Goal: Task Accomplishment & Management: Complete application form

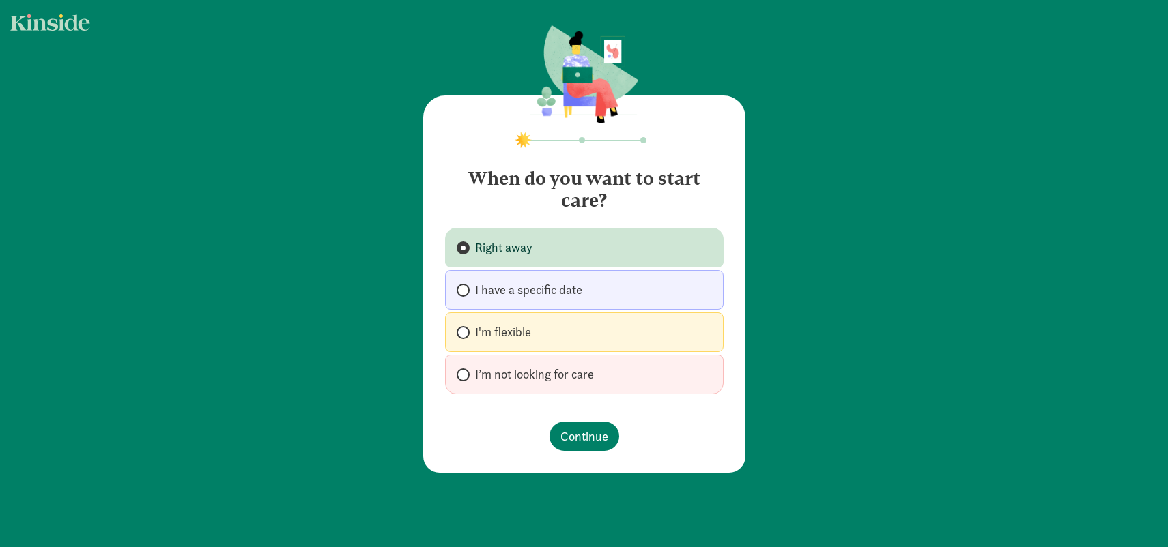
click at [465, 333] on span at bounding box center [463, 332] width 13 height 13
click at [465, 333] on input "I'm flexible" at bounding box center [461, 332] width 9 height 9
radio input "true"
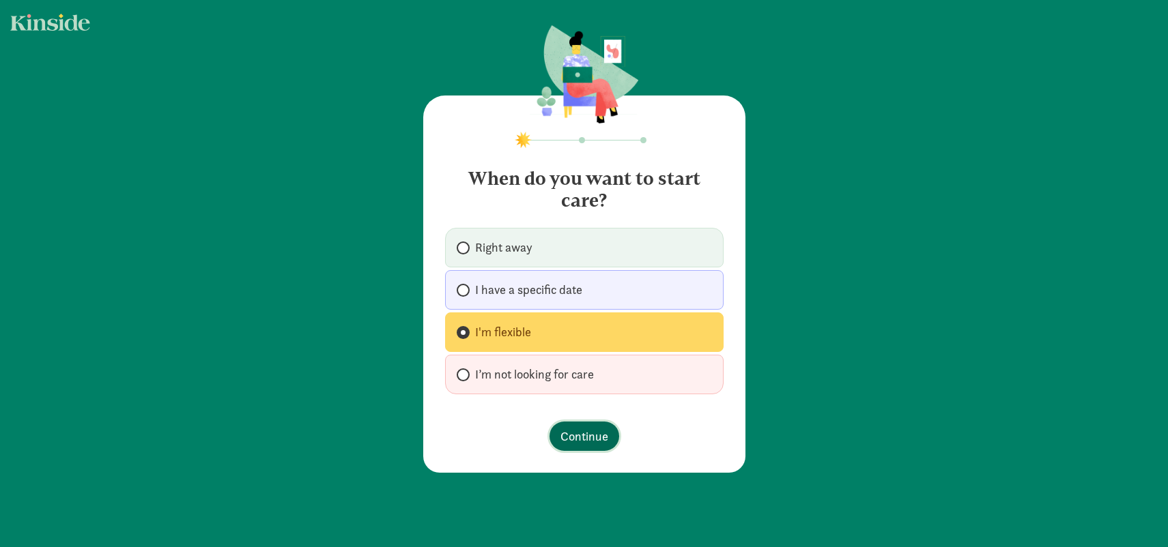
click at [567, 447] on button "Continue" at bounding box center [584, 436] width 70 height 29
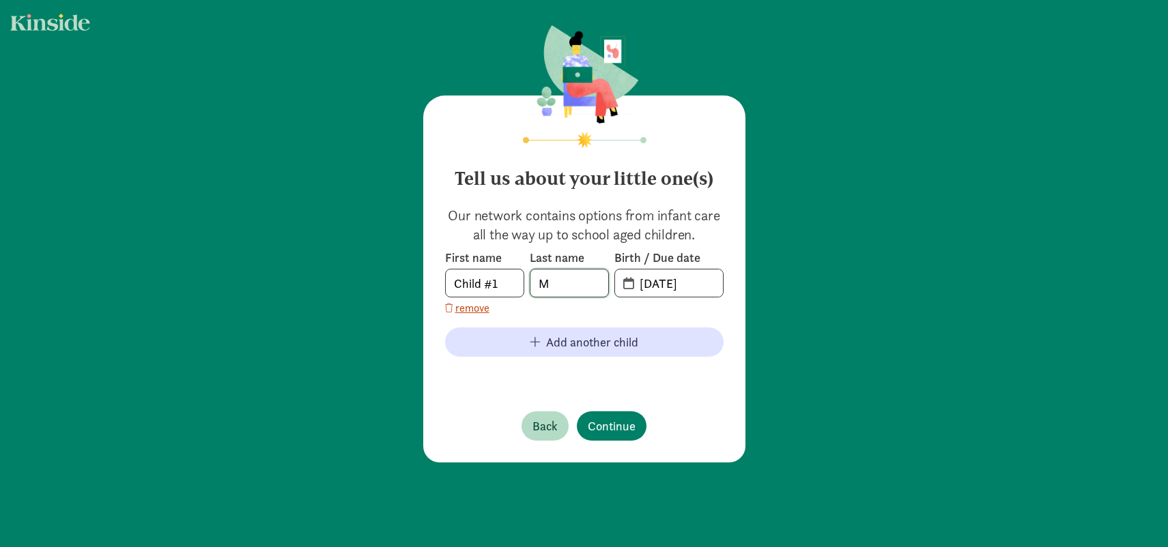
click at [558, 291] on input "M" at bounding box center [569, 283] width 78 height 27
click at [641, 291] on input "[DATE]" at bounding box center [676, 283] width 91 height 27
click at [651, 288] on input "[DATE]" at bounding box center [676, 283] width 91 height 27
click at [710, 283] on input "[DATE]" at bounding box center [676, 283] width 91 height 27
type input "[DATE]"
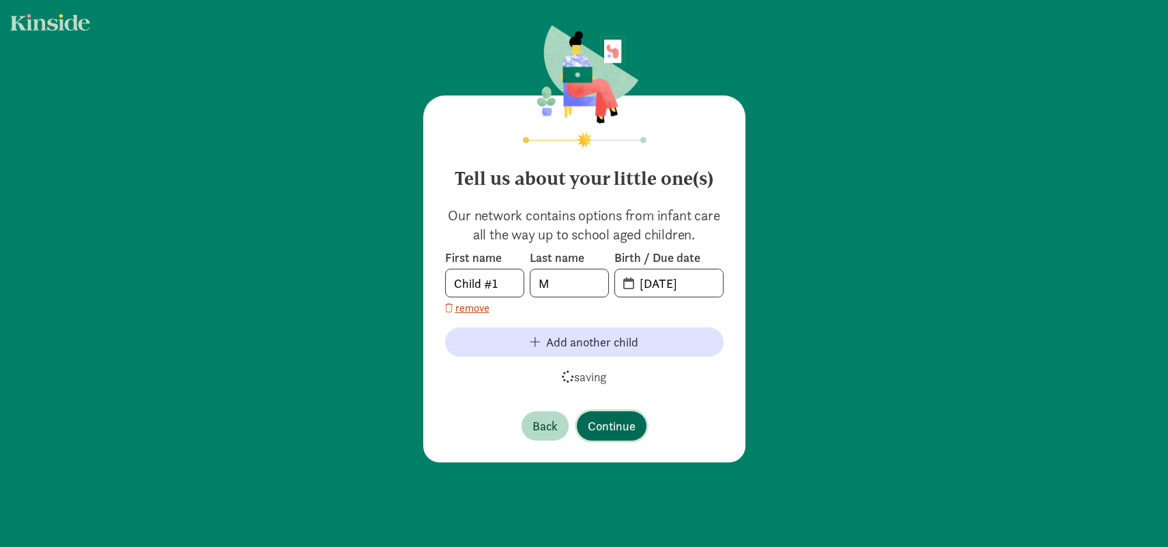
click at [606, 424] on span "Continue" at bounding box center [612, 426] width 48 height 18
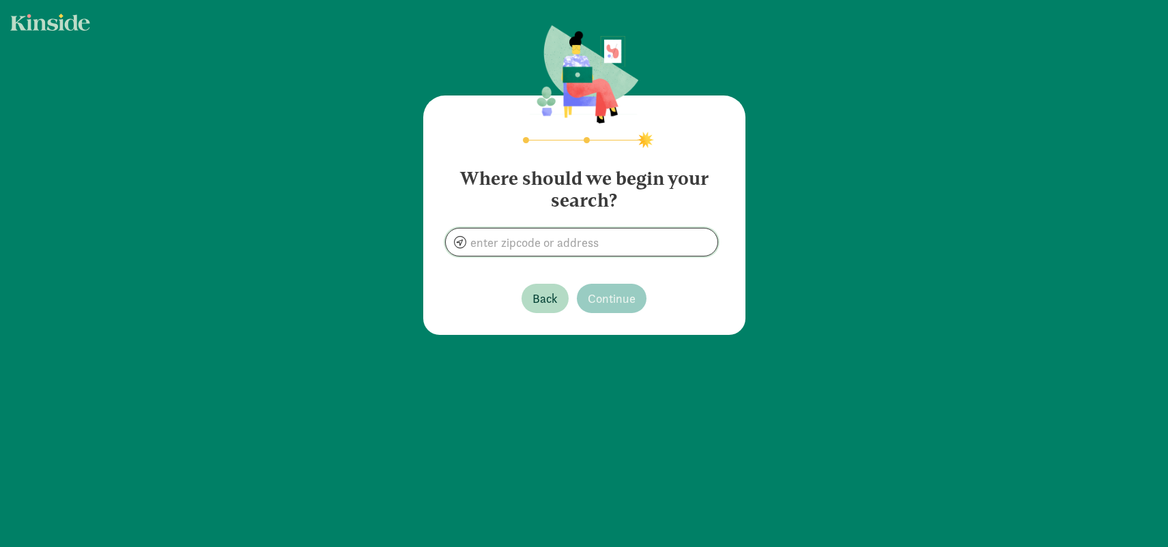
click at [530, 253] on input at bounding box center [582, 242] width 272 height 27
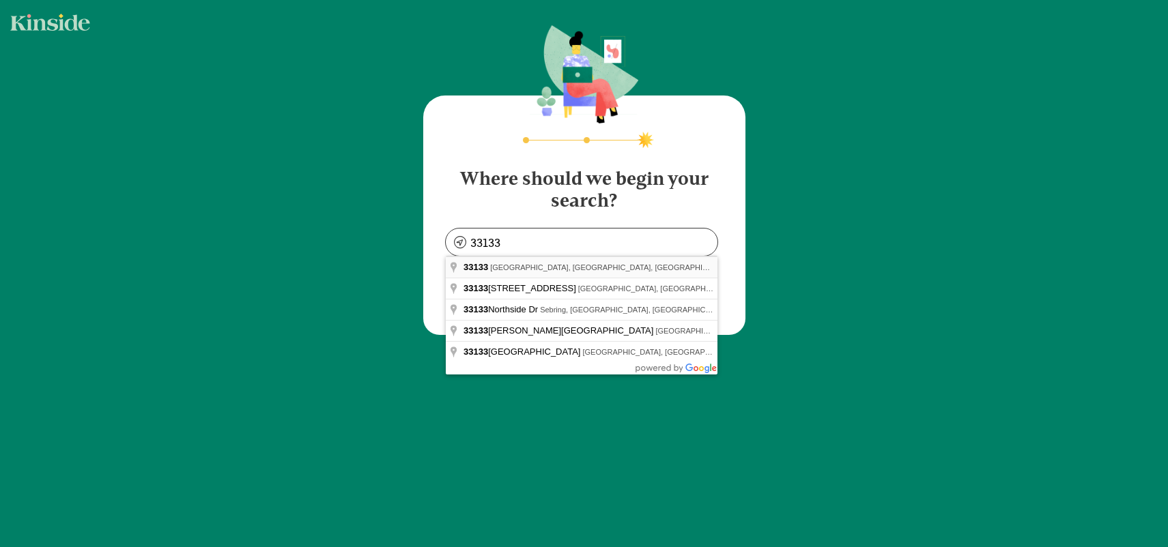
type input "[GEOGRAPHIC_DATA], [GEOGRAPHIC_DATA]"
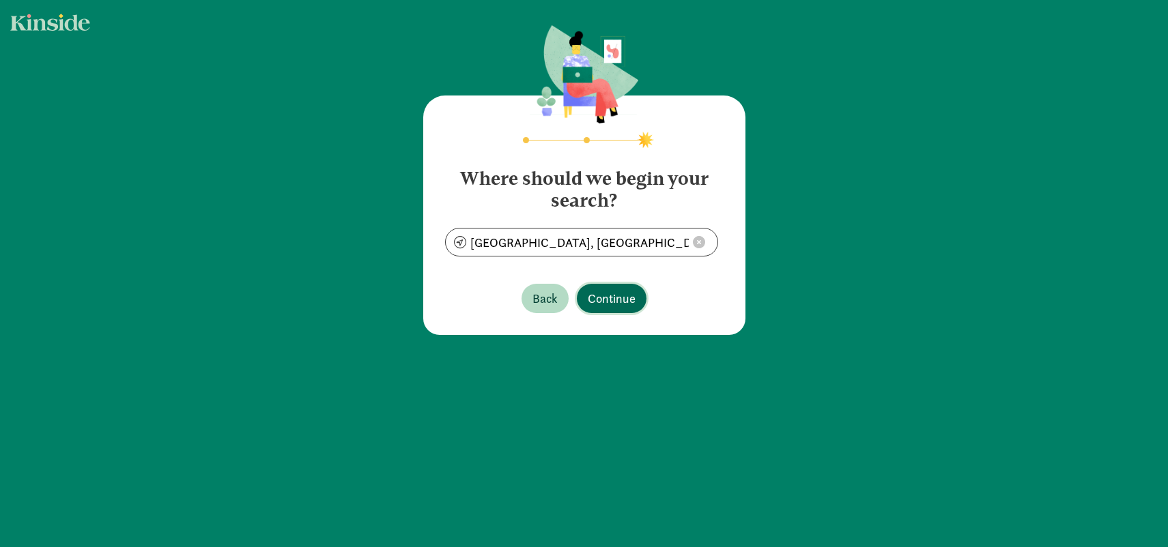
click at [597, 298] on span "Continue" at bounding box center [612, 298] width 48 height 18
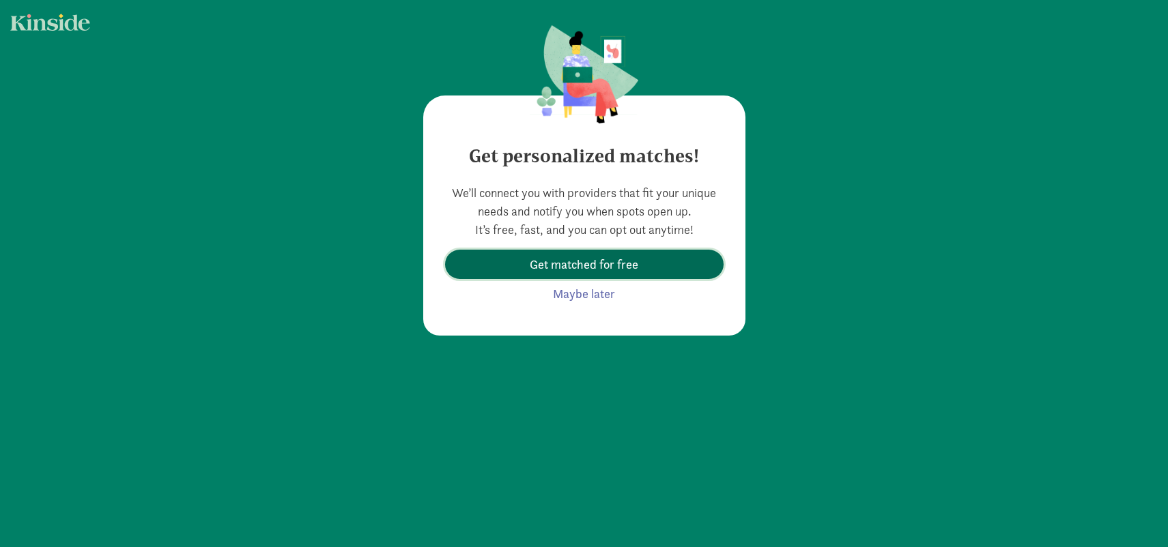
click at [596, 272] on span "Get matched for free" at bounding box center [584, 264] width 109 height 18
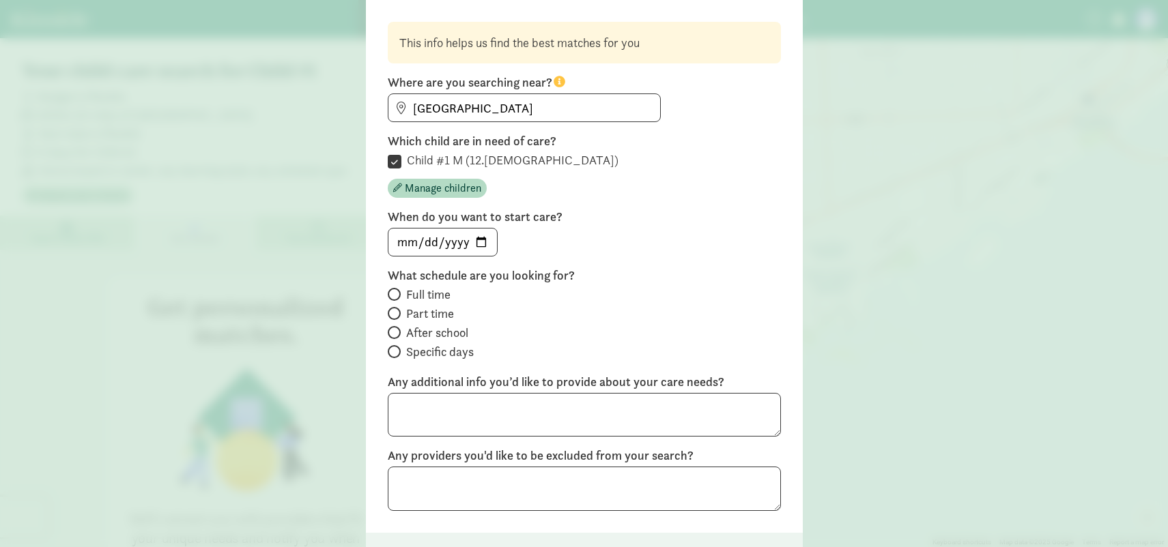
scroll to position [80, 0]
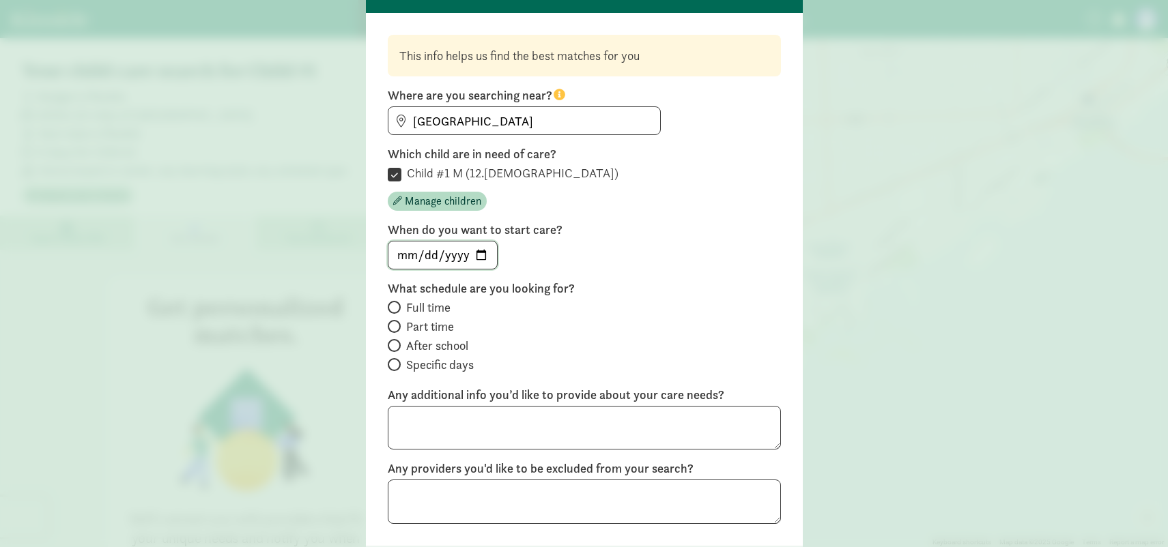
click at [444, 257] on input "date" at bounding box center [442, 255] width 109 height 27
click at [483, 255] on input "date" at bounding box center [442, 255] width 109 height 27
type input "[DATE]"
click at [402, 330] on label "Part time" at bounding box center [584, 327] width 393 height 16
click at [397, 330] on input "Part time" at bounding box center [392, 326] width 9 height 9
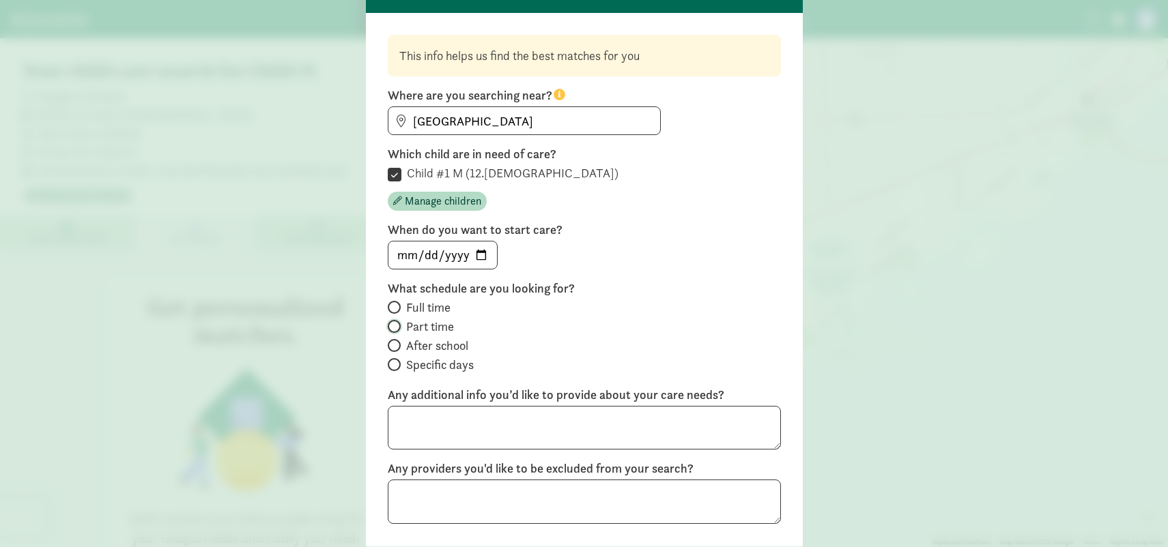
radio input "true"
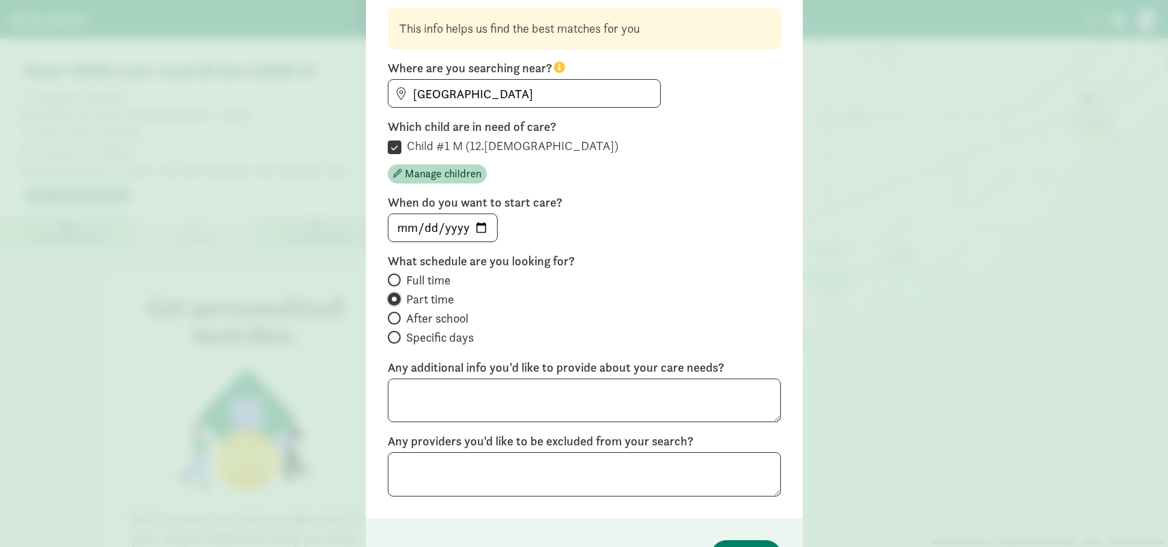
scroll to position [195, 0]
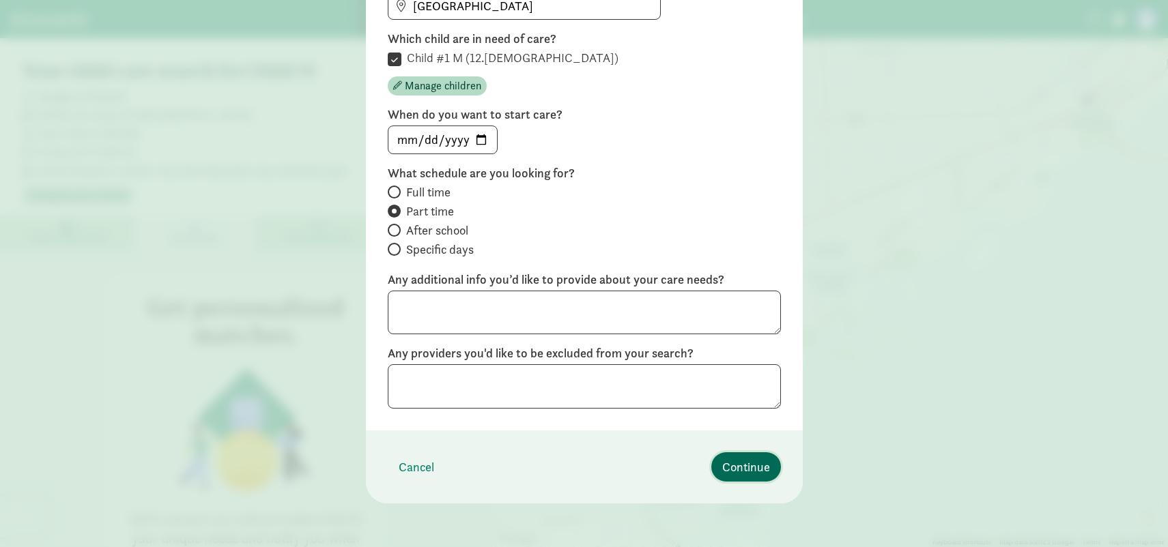
click at [727, 462] on span "Continue" at bounding box center [746, 467] width 48 height 18
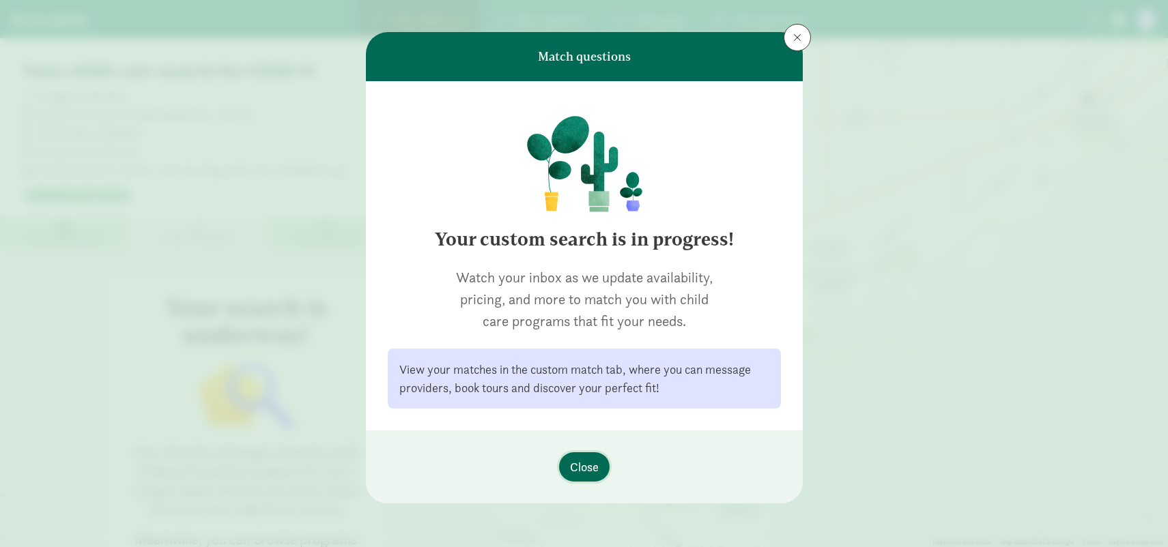
scroll to position [12, 0]
click at [594, 457] on button "Close" at bounding box center [584, 466] width 51 height 29
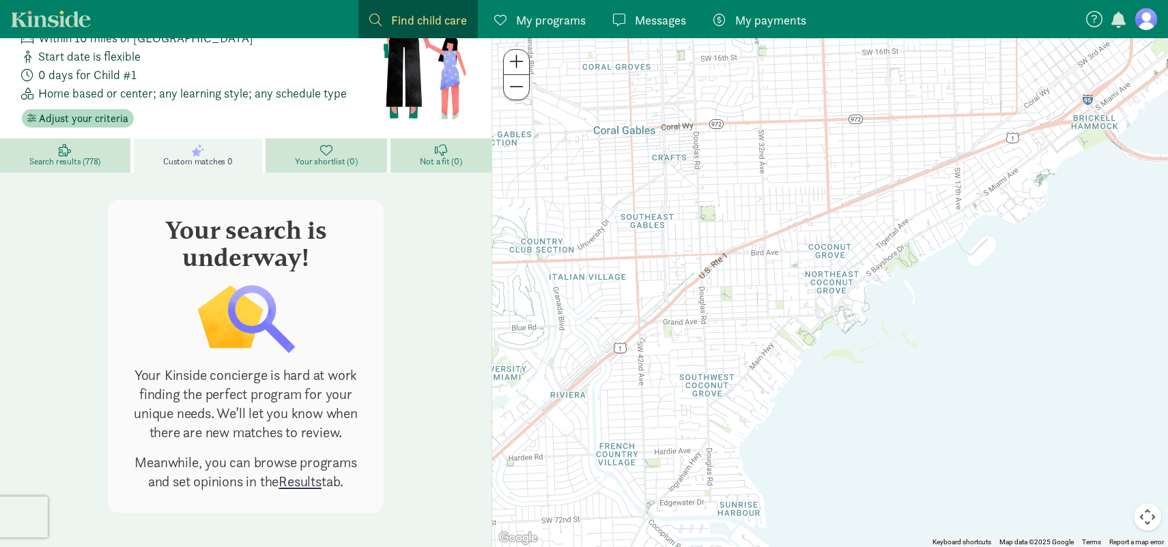
scroll to position [81, 0]
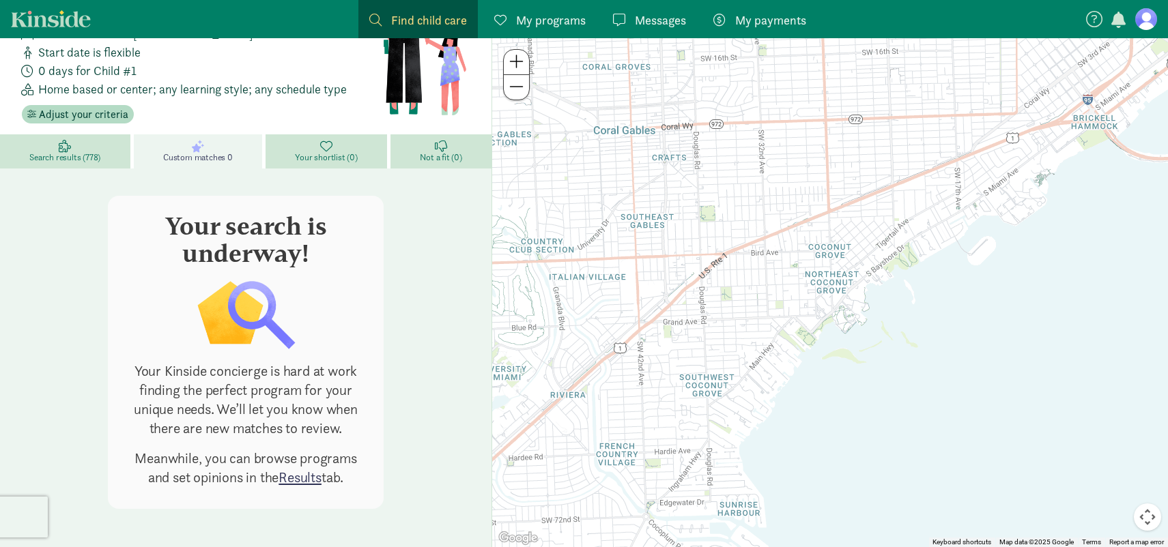
click at [528, 17] on span "My programs" at bounding box center [551, 20] width 70 height 18
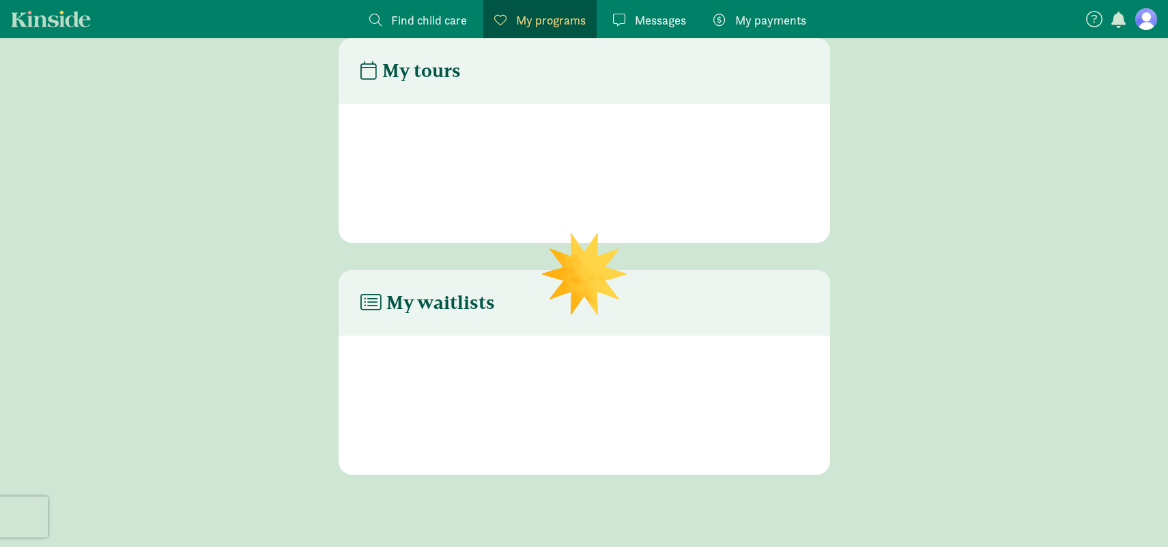
scroll to position [27, 0]
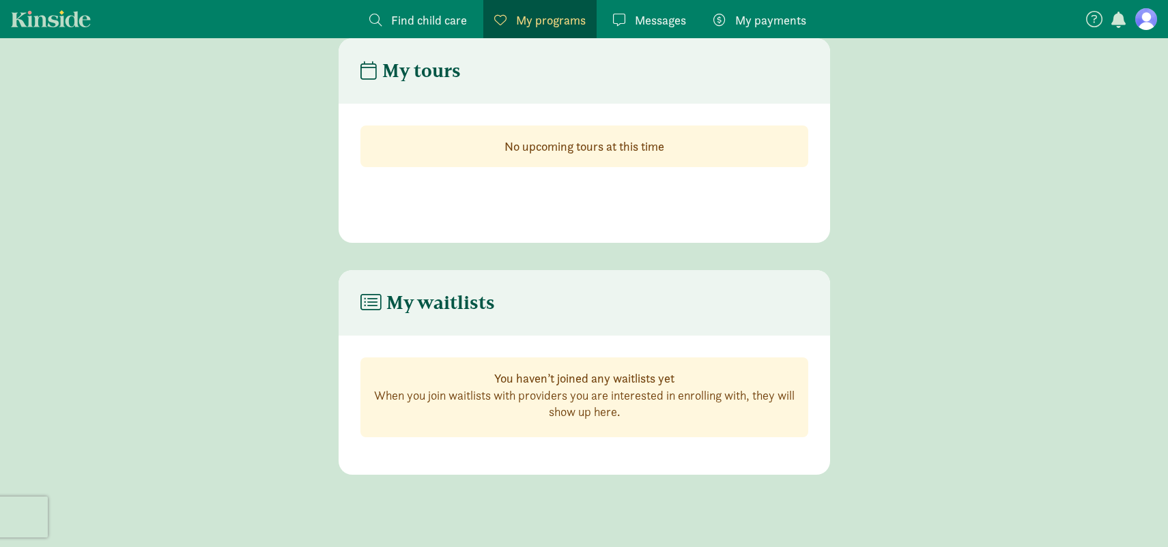
click at [633, 17] on div "Messages Messages" at bounding box center [649, 20] width 73 height 18
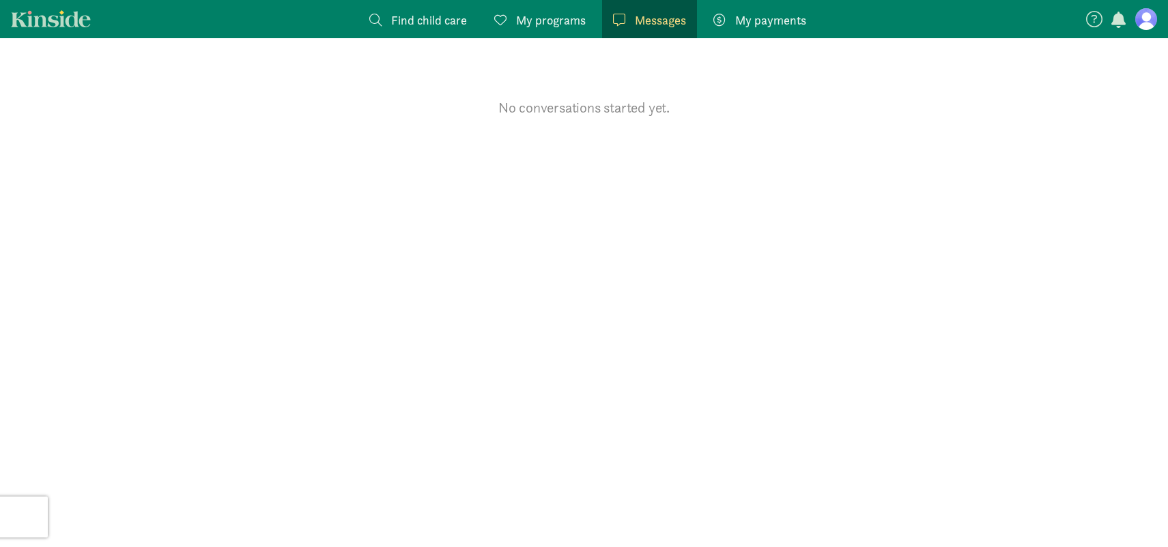
click at [740, 18] on span "My payments" at bounding box center [770, 20] width 71 height 18
